Goal: Task Accomplishment & Management: Complete application form

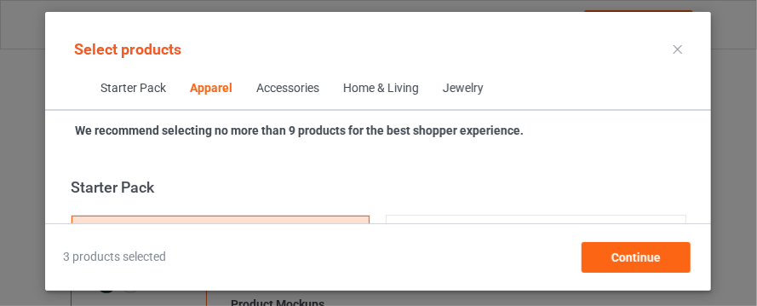
scroll to position [911, 0]
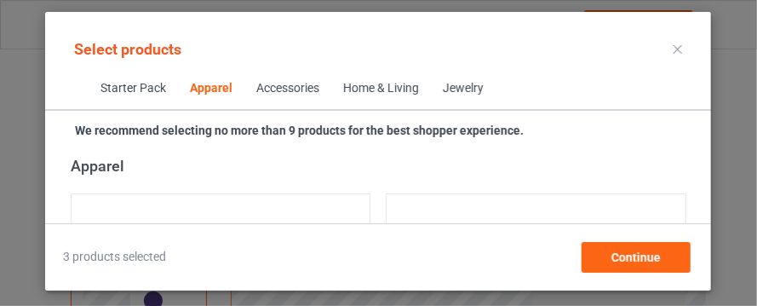
click at [681, 47] on icon at bounding box center [678, 49] width 9 height 9
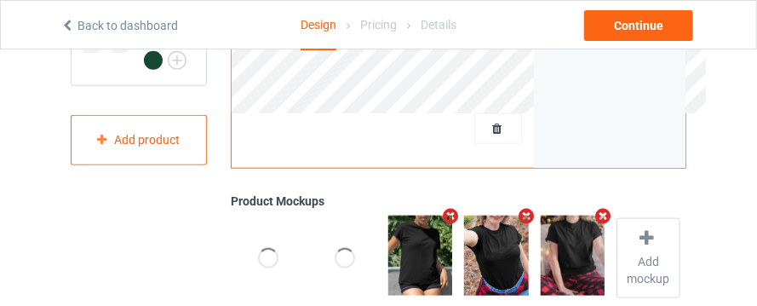
scroll to position [529, 0]
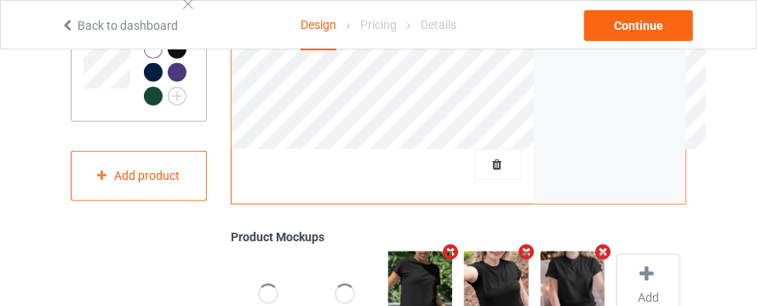
click at [189, 10] on div at bounding box center [188, 4] width 12 height 12
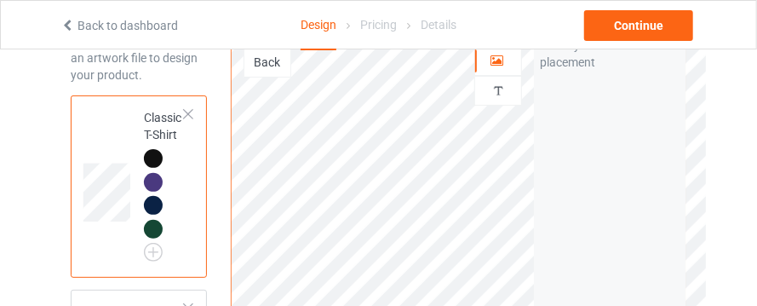
scroll to position [107, 0]
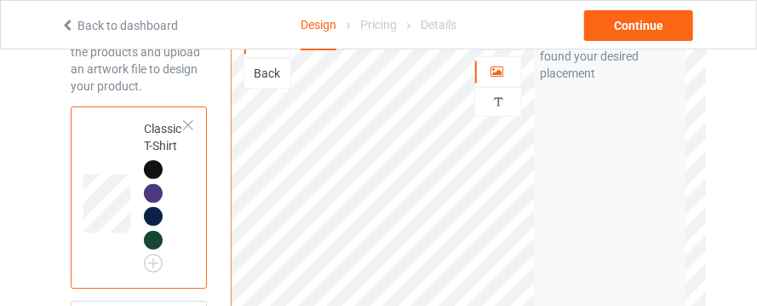
click at [191, 122] on div at bounding box center [188, 125] width 12 height 12
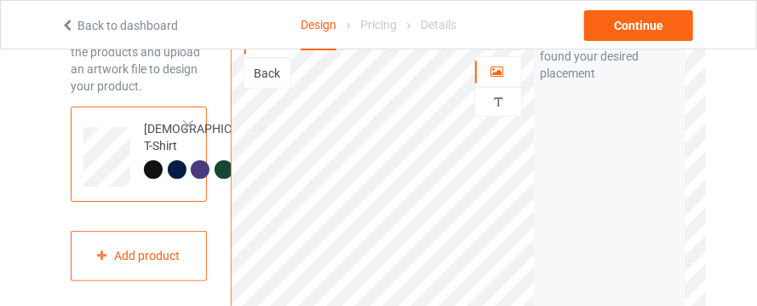
click at [155, 172] on div at bounding box center [153, 169] width 19 height 19
click at [128, 152] on td at bounding box center [108, 151] width 51 height 76
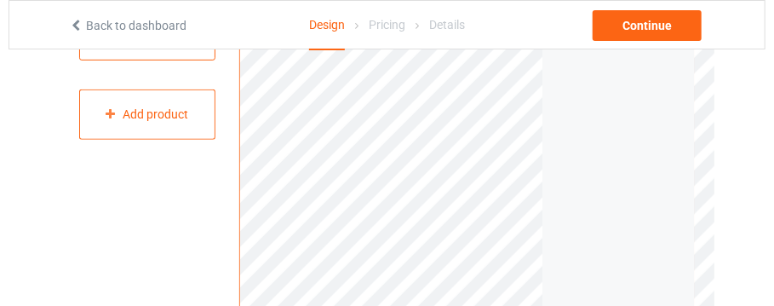
scroll to position [245, 0]
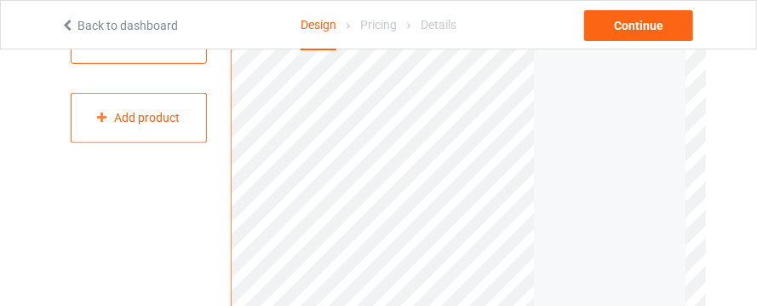
click at [237, 42] on img at bounding box center [246, 32] width 19 height 19
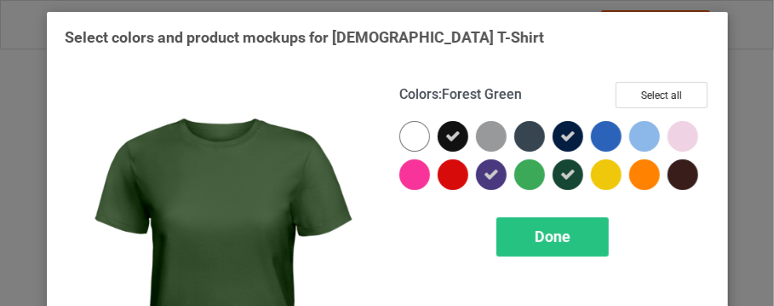
click at [575, 175] on icon at bounding box center [567, 174] width 15 height 15
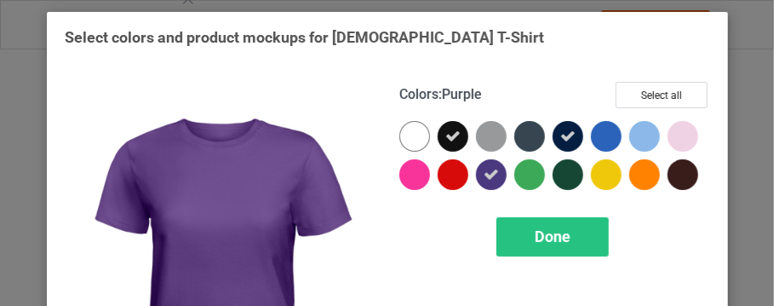
click at [506, 172] on div at bounding box center [491, 174] width 31 height 31
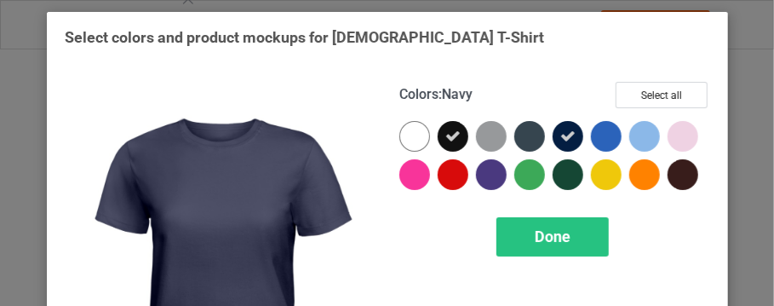
scroll to position [221, 0]
click at [552, 151] on div at bounding box center [571, 140] width 38 height 38
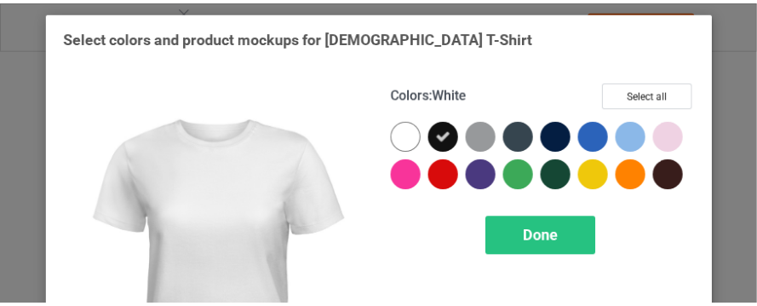
scroll to position [209, 0]
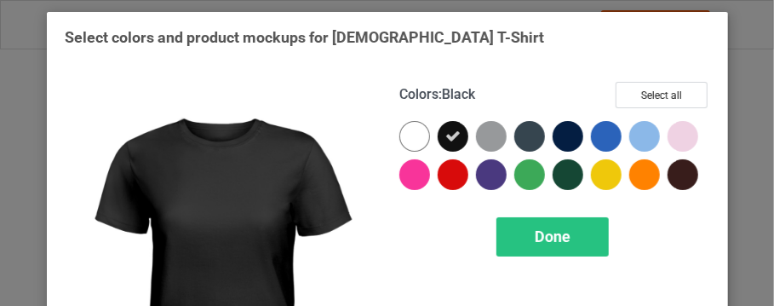
click at [449, 142] on icon at bounding box center [452, 136] width 15 height 15
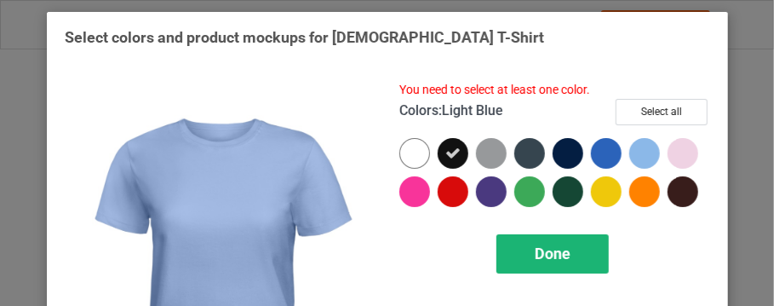
click at [587, 273] on div "Done" at bounding box center [552, 253] width 112 height 39
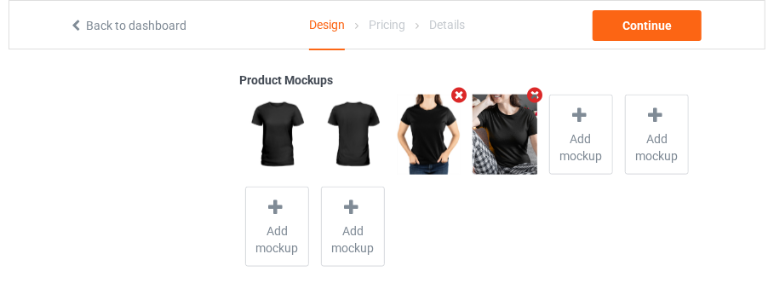
scroll to position [688, 0]
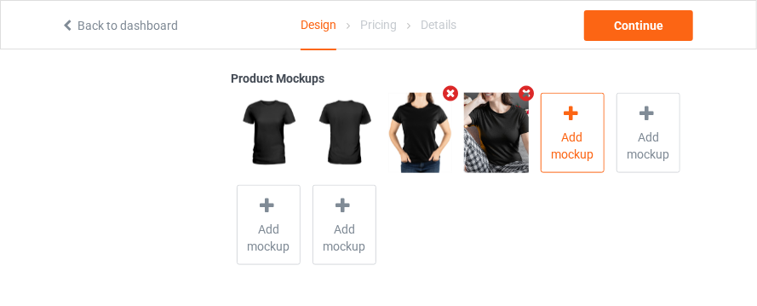
click at [592, 121] on div "Add mockup" at bounding box center [572, 133] width 64 height 80
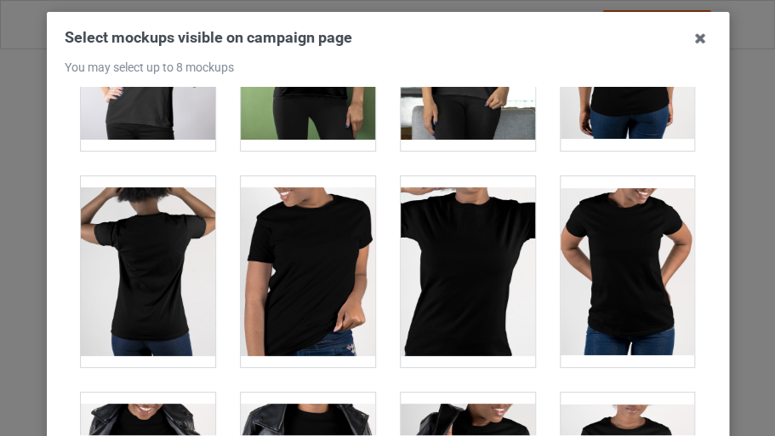
scroll to position [1244, 0]
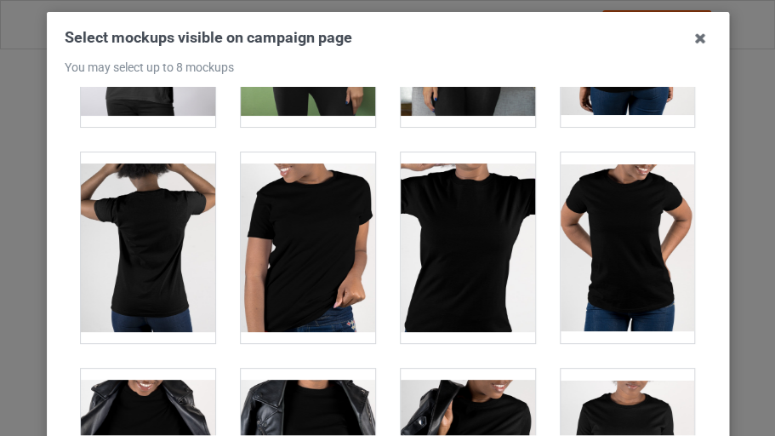
click at [300, 293] on div at bounding box center [308, 247] width 134 height 191
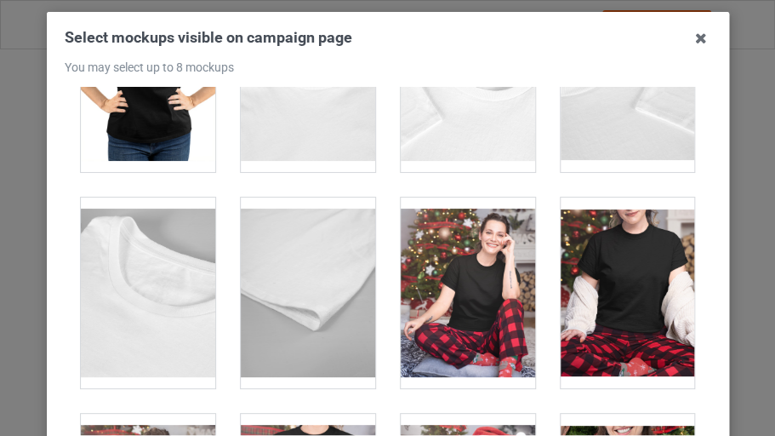
scroll to position [4875, 0]
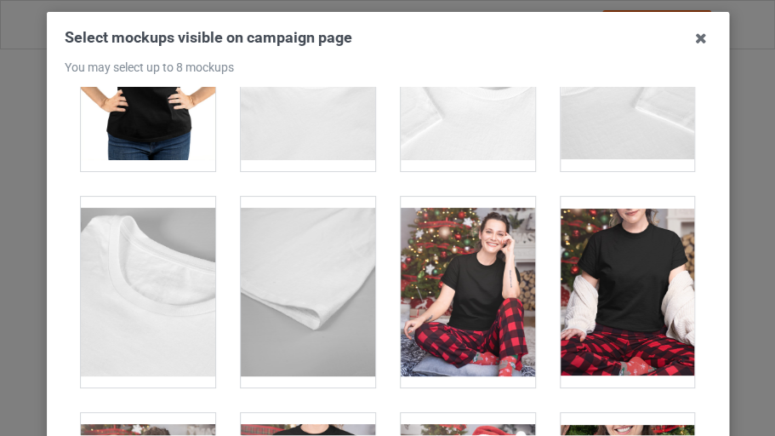
click at [565, 305] on div at bounding box center [627, 292] width 134 height 191
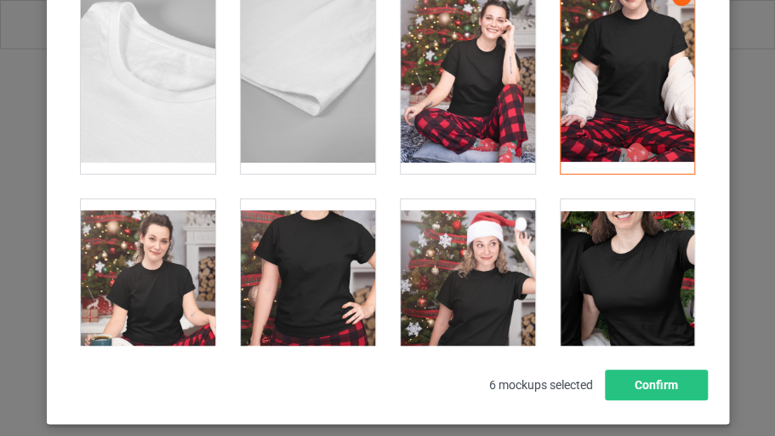
scroll to position [5045, 0]
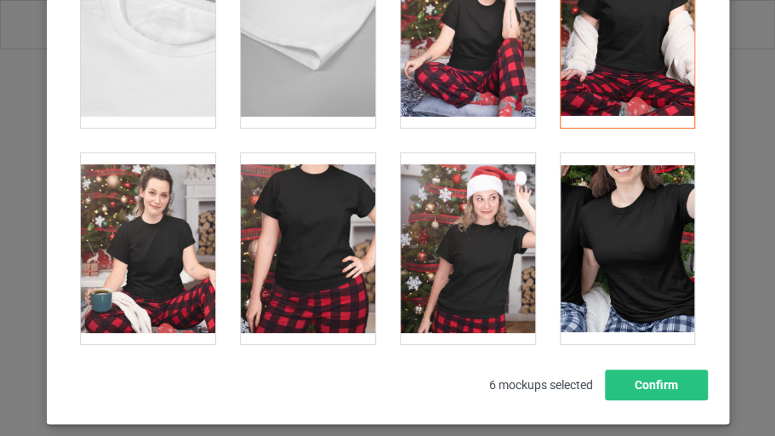
click at [639, 229] on div at bounding box center [627, 248] width 134 height 191
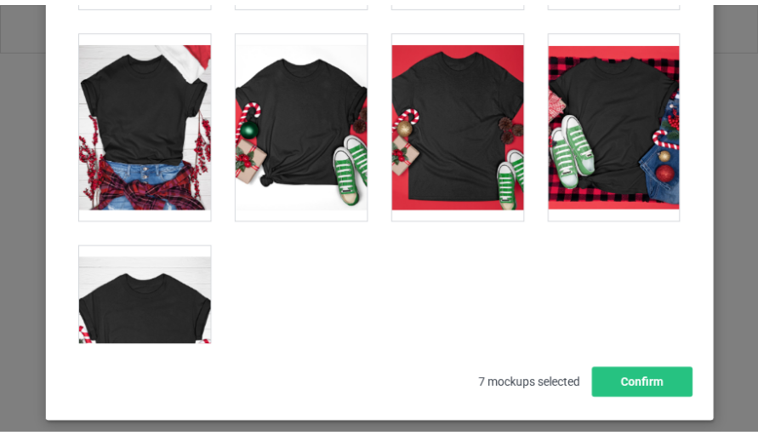
scroll to position [5862, 0]
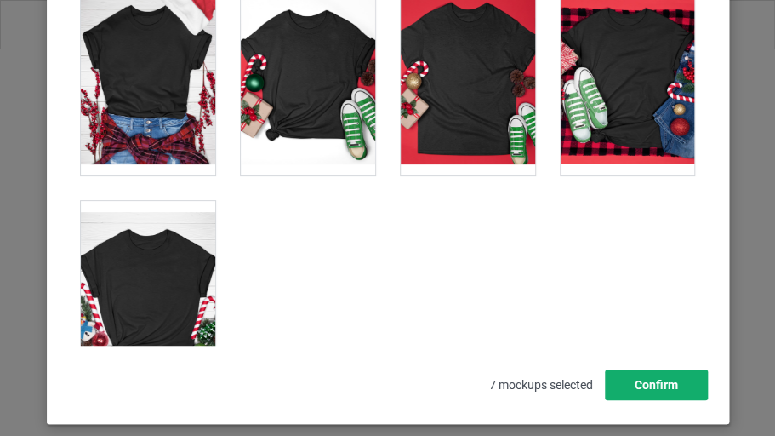
click at [615, 305] on button "Confirm" at bounding box center [656, 384] width 103 height 31
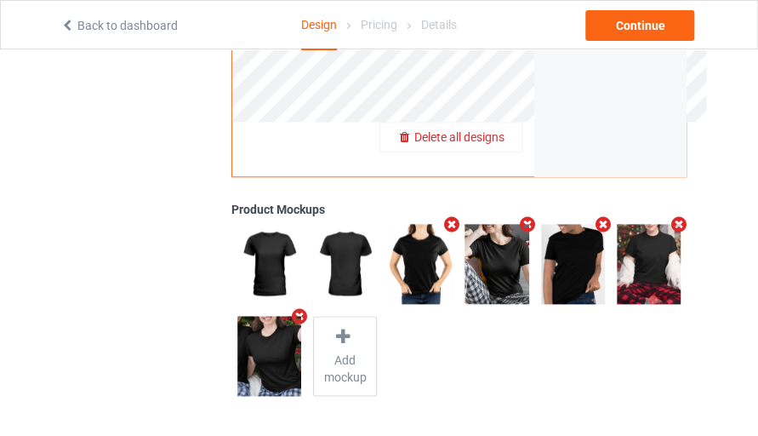
click at [449, 220] on icon "Remove mockup" at bounding box center [451, 224] width 21 height 18
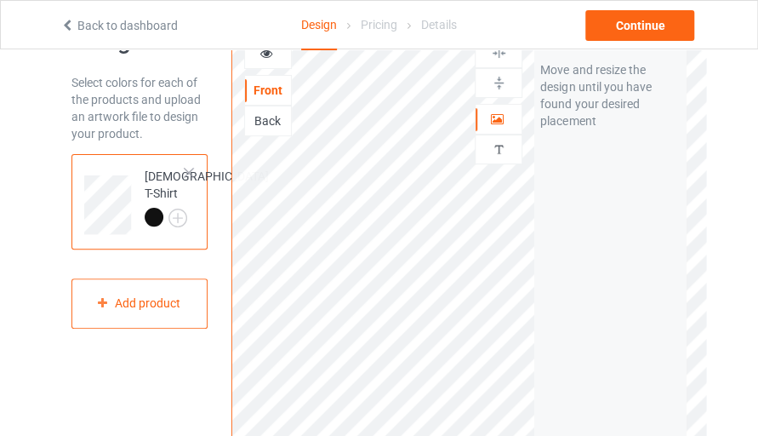
scroll to position [0, 0]
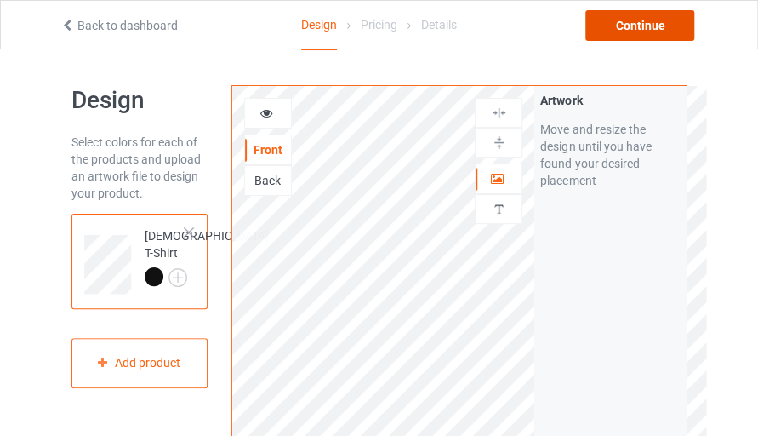
click at [630, 31] on div "Continue" at bounding box center [639, 25] width 109 height 31
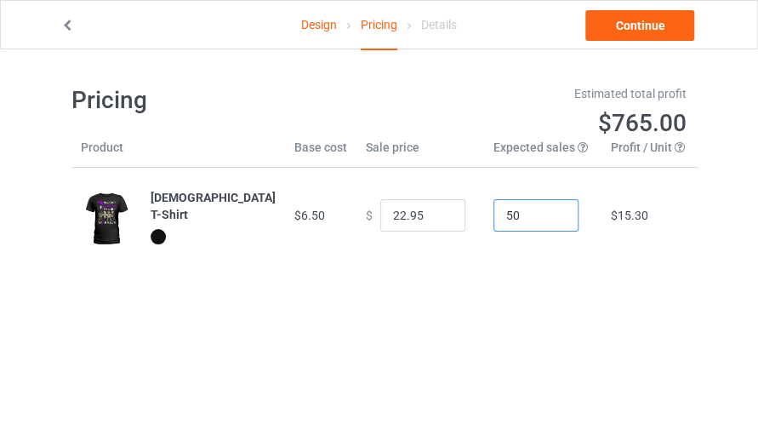
drag, startPoint x: 500, startPoint y: 212, endPoint x: 478, endPoint y: 210, distance: 22.2
click at [494, 210] on input "50" at bounding box center [536, 215] width 85 height 32
type input "1"
click at [602, 242] on td "$15.30" at bounding box center [650, 215] width 97 height 95
drag, startPoint x: 384, startPoint y: 214, endPoint x: 366, endPoint y: 214, distance: 17.9
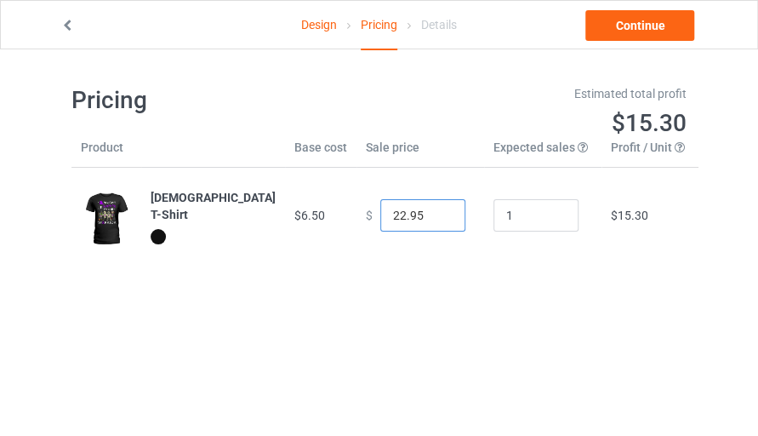
click at [380, 214] on input "22.95" at bounding box center [422, 215] width 85 height 32
click at [411, 285] on div "Pricing Estimated total profit $12.51 Product Base cost Sale price Expected sal…" at bounding box center [378, 173] width 615 height 249
click at [385, 221] on input "19.95" at bounding box center [422, 215] width 85 height 32
click at [388, 219] on input "16.95" at bounding box center [422, 215] width 85 height 32
drag, startPoint x: 388, startPoint y: 216, endPoint x: 455, endPoint y: 218, distance: 67.3
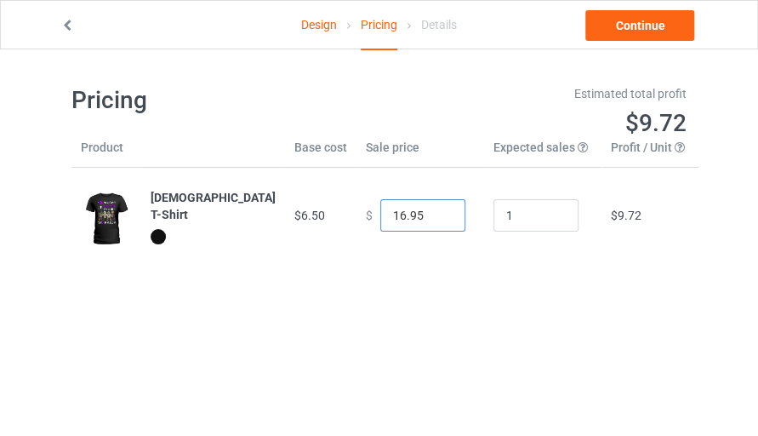
click at [455, 218] on td "$ 16.95" at bounding box center [421, 215] width 128 height 95
type input "16.99"
click at [451, 305] on body "Design Pricing Details Continue Pricing Estimated total profit $9.76 Product Ba…" at bounding box center [379, 267] width 758 height 436
click at [660, 34] on link "Continue" at bounding box center [639, 25] width 109 height 31
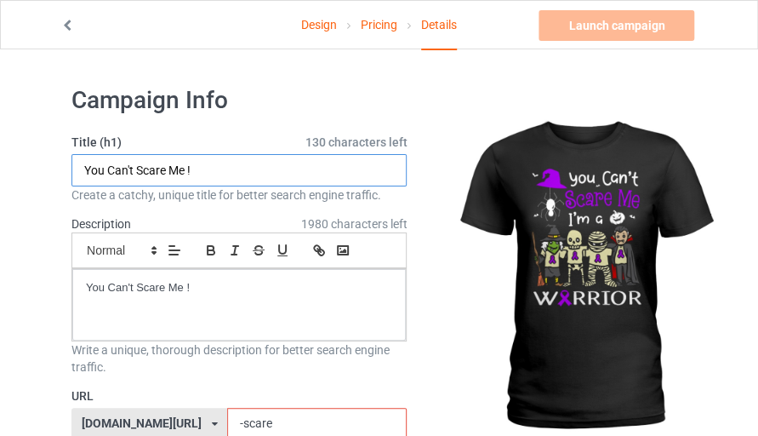
click at [266, 180] on input "You Can't Scare Me !" at bounding box center [238, 170] width 335 height 32
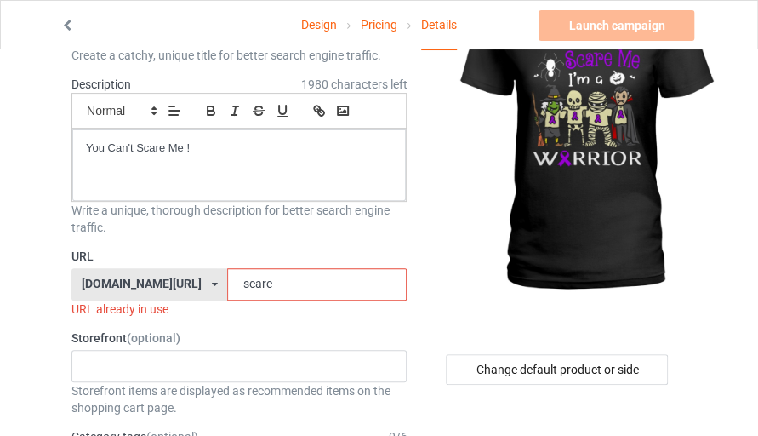
scroll to position [180, 0]
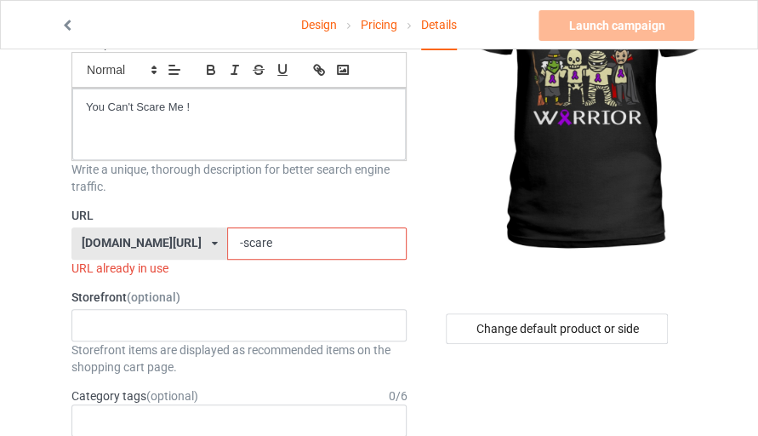
type input "You Can't Scare Me ! Mockups"
drag, startPoint x: 194, startPoint y: 241, endPoint x: 318, endPoint y: 269, distance: 127.4
click at [318, 269] on div "URL [DOMAIN_NAME][URL] [DOMAIN_NAME][URL] [DOMAIN_NAME][URL] 606df62b89aaee4fb9…" at bounding box center [238, 242] width 335 height 70
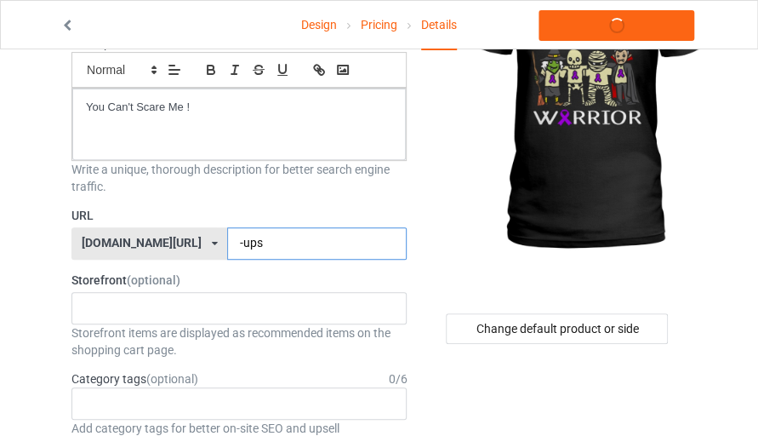
type input "-ups"
click at [310, 276] on label "Storefront (optional)" at bounding box center [238, 279] width 335 height 17
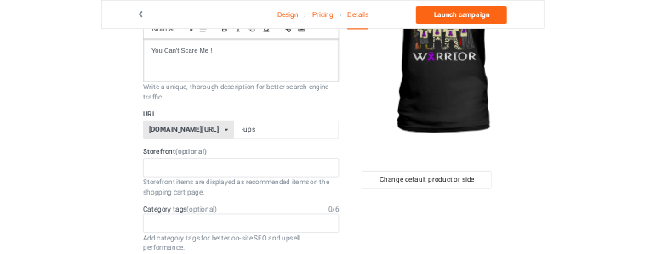
scroll to position [0, 0]
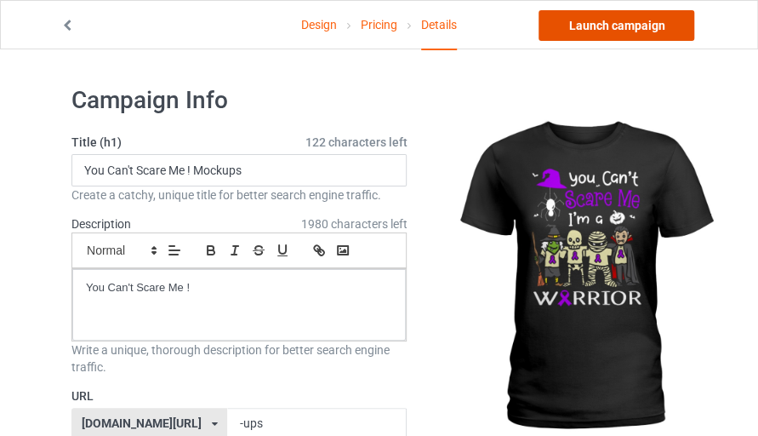
click at [648, 22] on link "Launch campaign" at bounding box center [617, 25] width 156 height 31
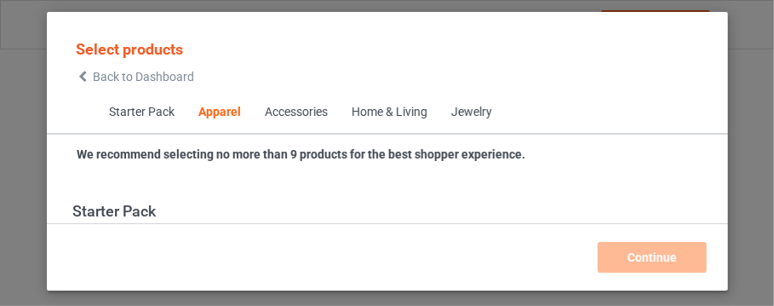
scroll to position [911, 0]
click at [773, 40] on div "Select products Back to Dashboard Starter Pack Apparel Accessories Home & Livin…" at bounding box center [387, 153] width 774 height 306
click at [747, 58] on div "Select products Back to Dashboard Starter Pack Apparel Accessories Home & Livin…" at bounding box center [387, 153] width 774 height 306
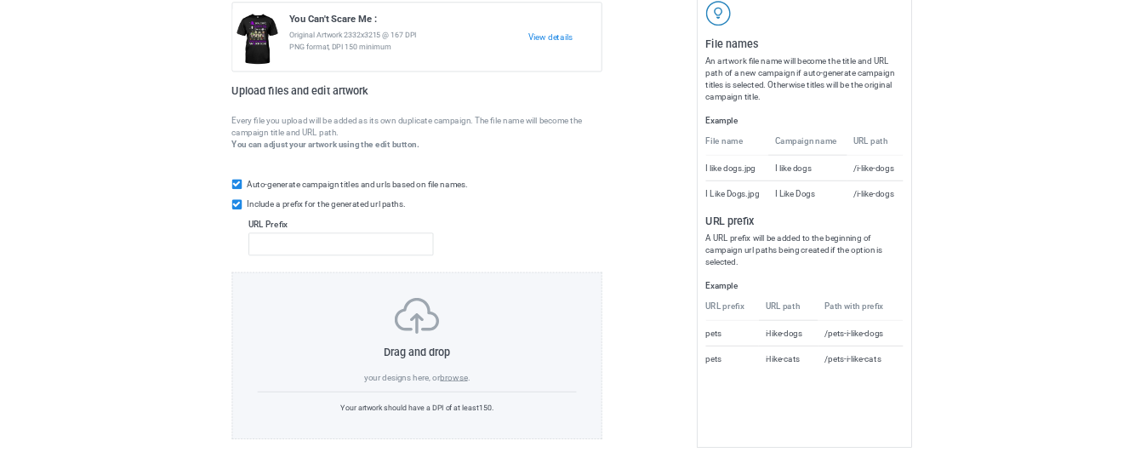
scroll to position [176, 0]
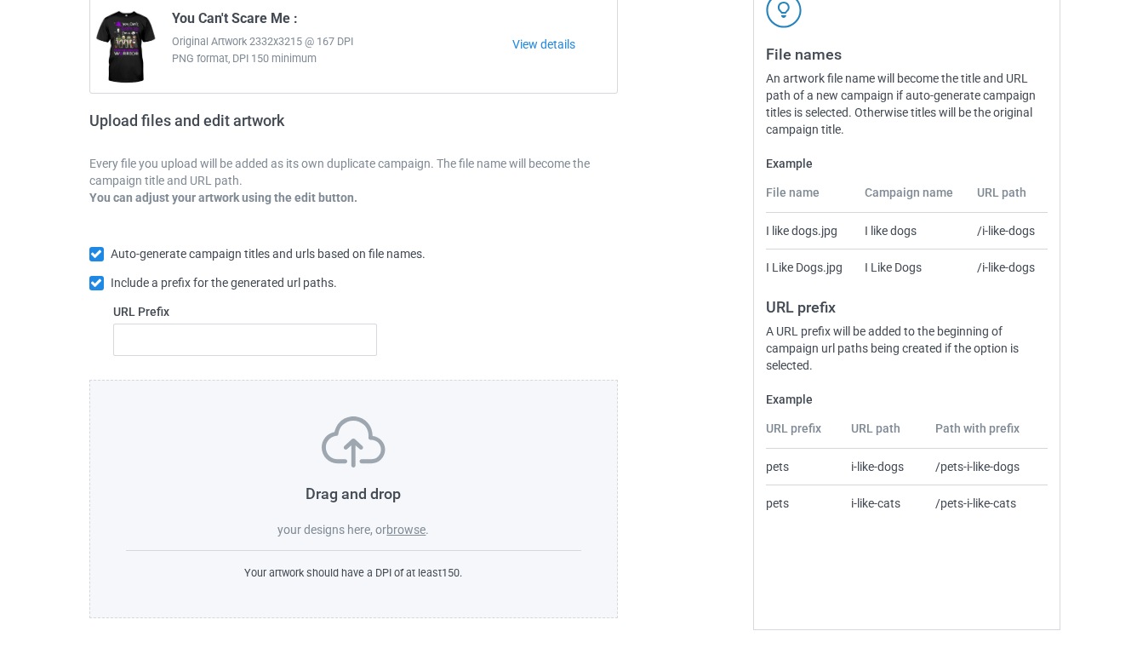
click at [414, 525] on label "browse" at bounding box center [405, 530] width 39 height 14
click at [0, 0] on input "browse" at bounding box center [0, 0] width 0 height 0
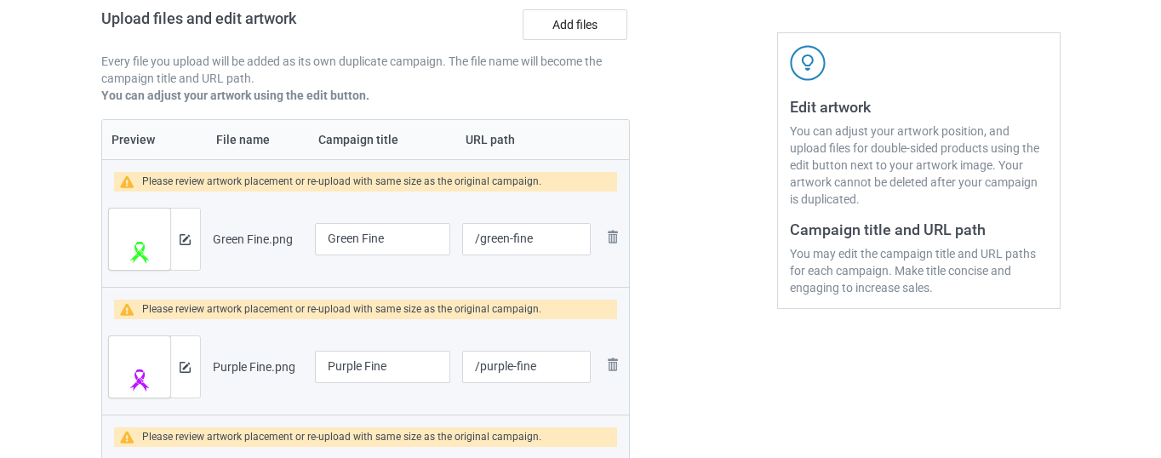
scroll to position [225, 0]
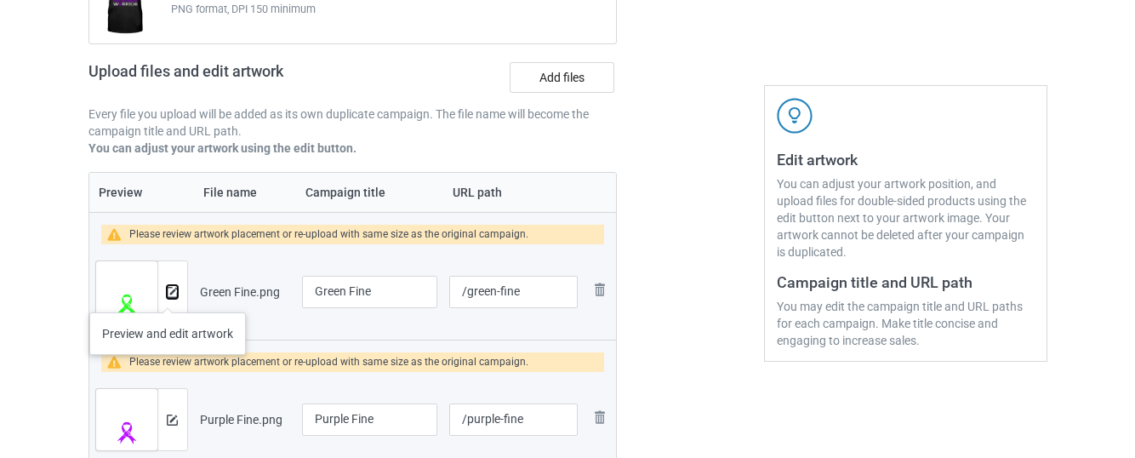
click at [168, 295] on img at bounding box center [172, 292] width 11 height 11
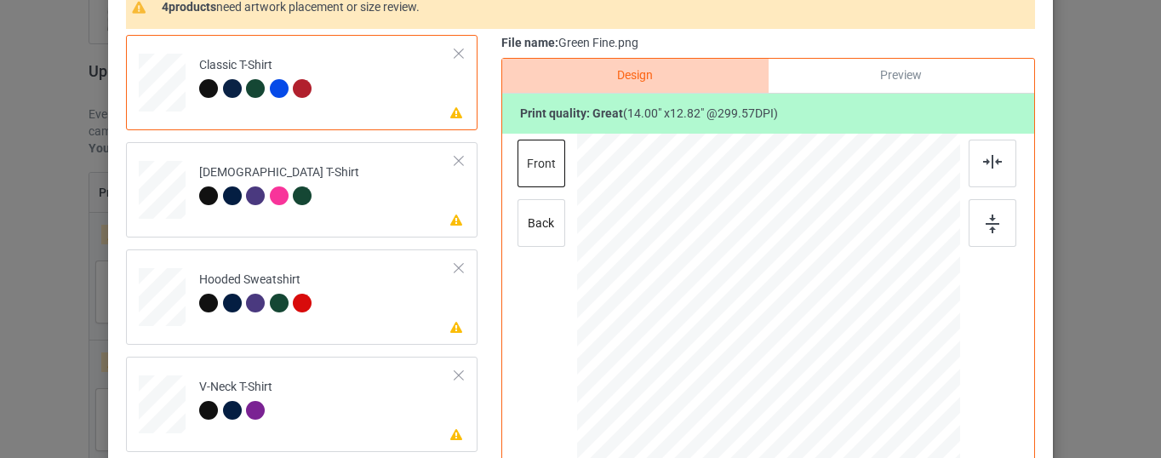
scroll to position [182, 0]
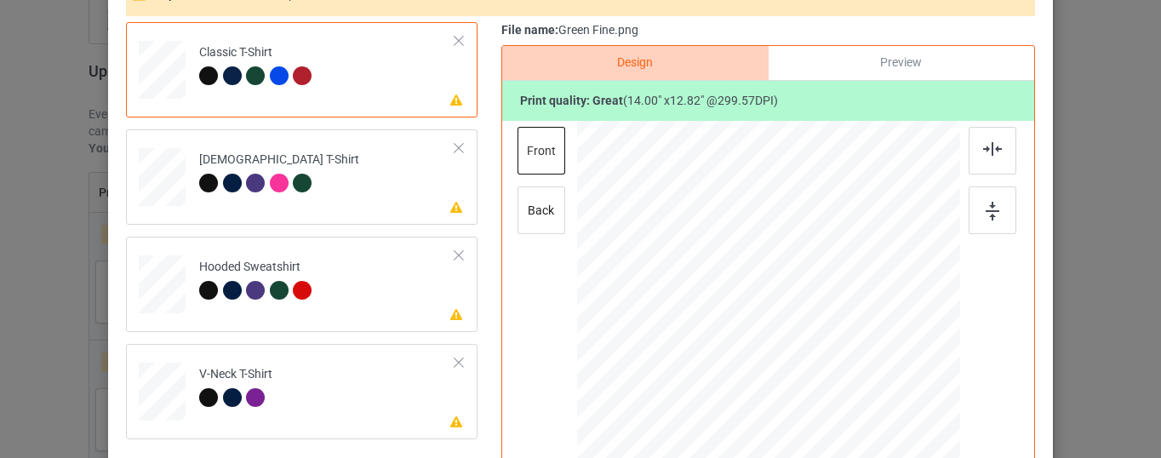
click at [842, 54] on div "Preview" at bounding box center [901, 63] width 266 height 34
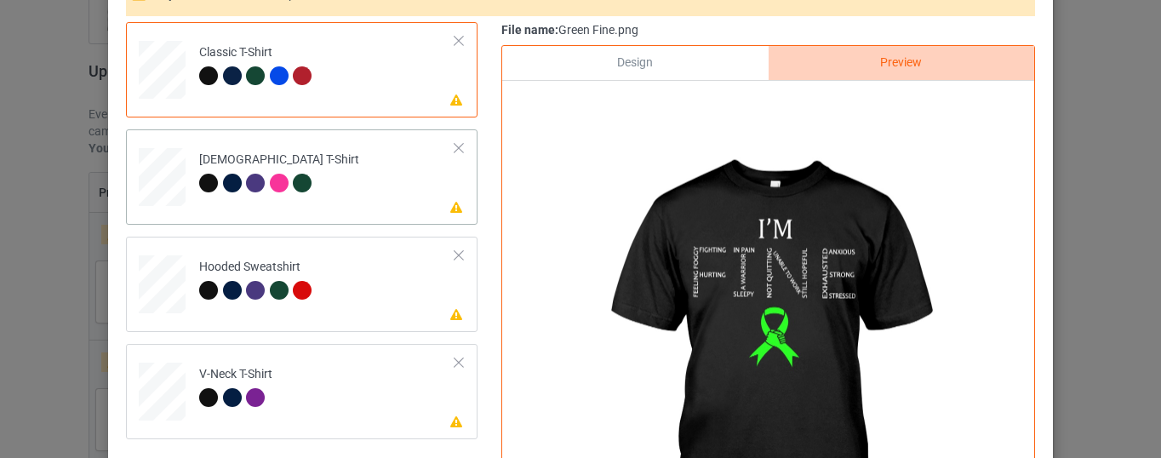
click at [153, 180] on div at bounding box center [162, 171] width 18 height 20
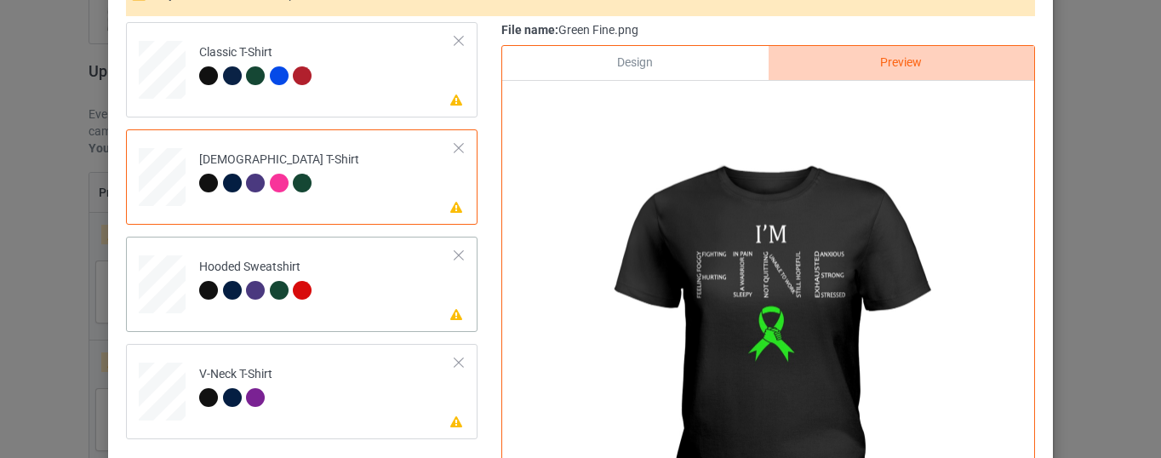
click at [199, 287] on div at bounding box center [208, 290] width 19 height 19
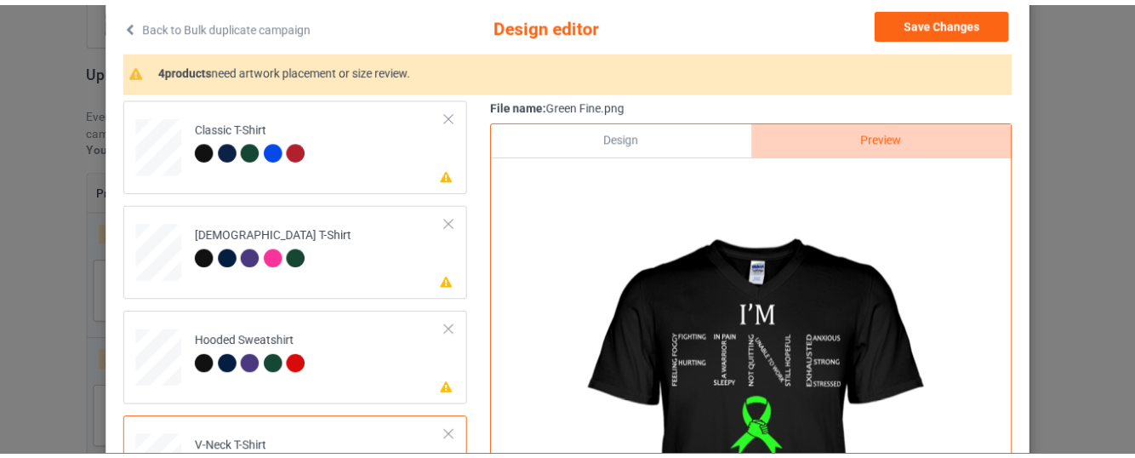
scroll to position [102, 0]
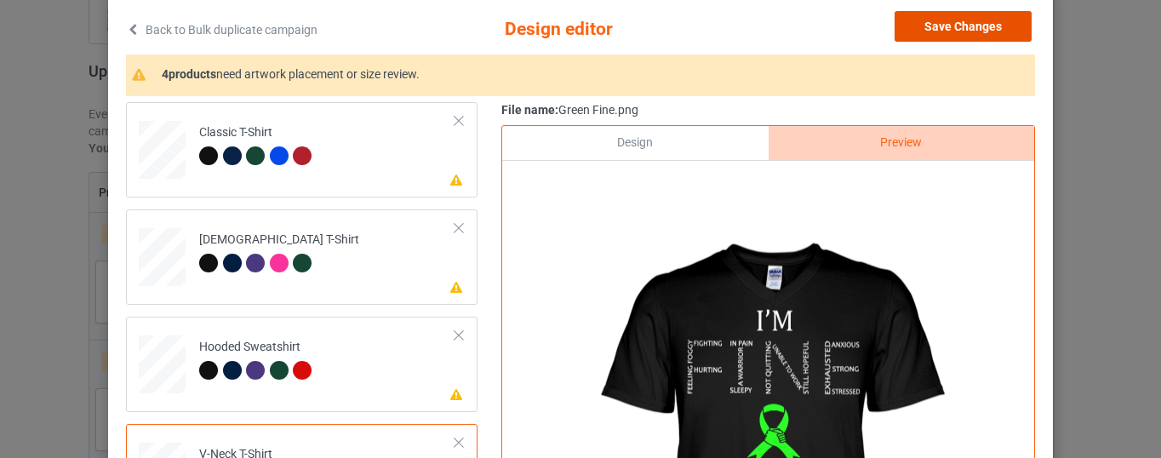
click at [986, 26] on button "Save Changes" at bounding box center [962, 26] width 137 height 31
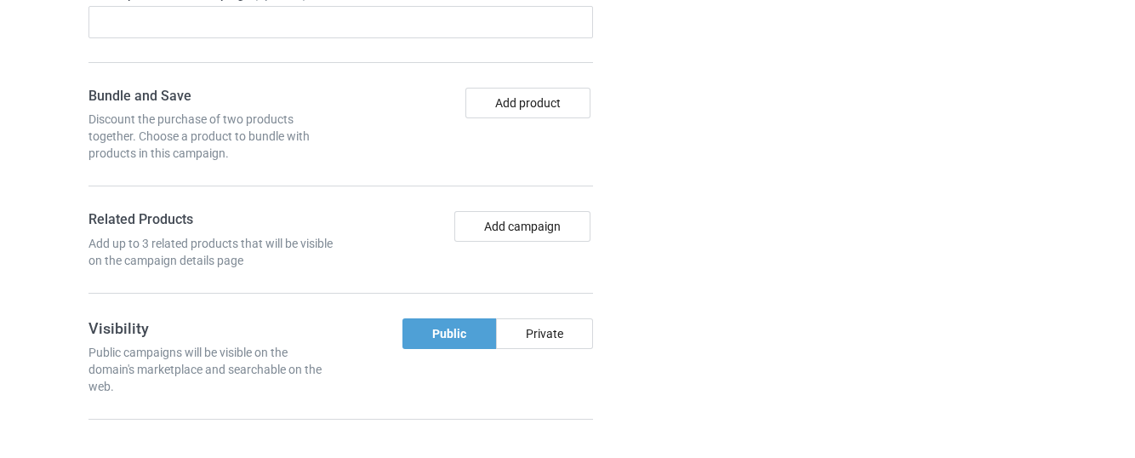
scroll to position [2636, 0]
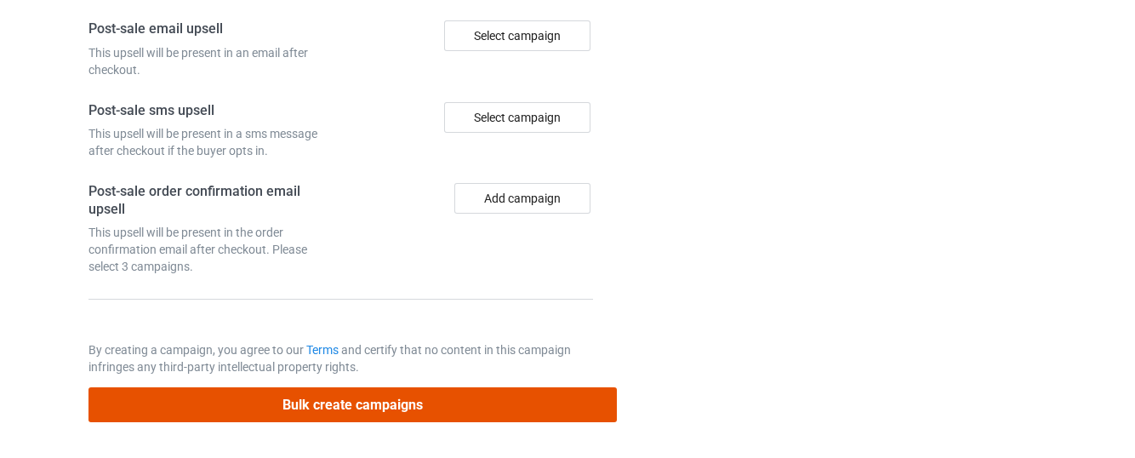
click at [566, 407] on button "Bulk create campaigns" at bounding box center [353, 404] width 529 height 35
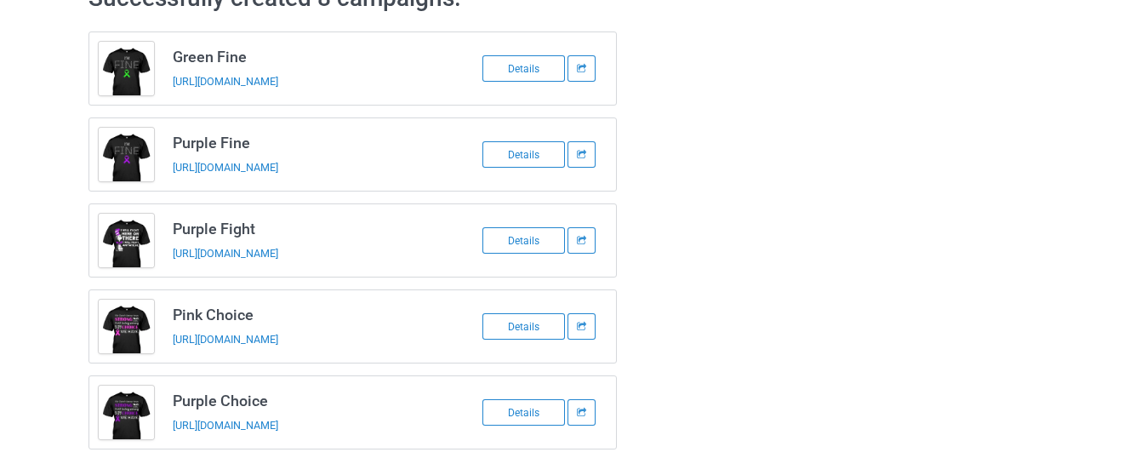
scroll to position [0, 0]
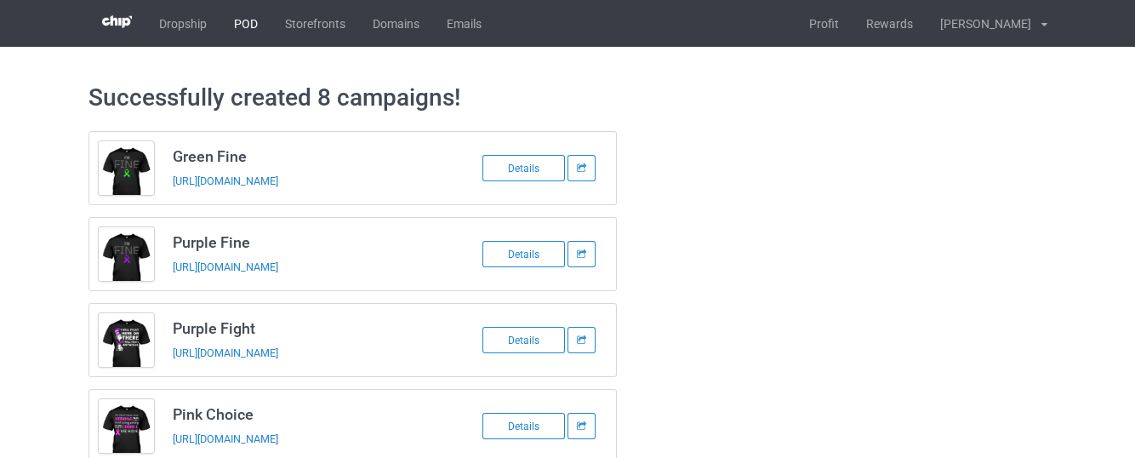
click at [235, 26] on link "POD" at bounding box center [245, 23] width 51 height 47
